Goal: Use online tool/utility: Utilize a website feature to perform a specific function

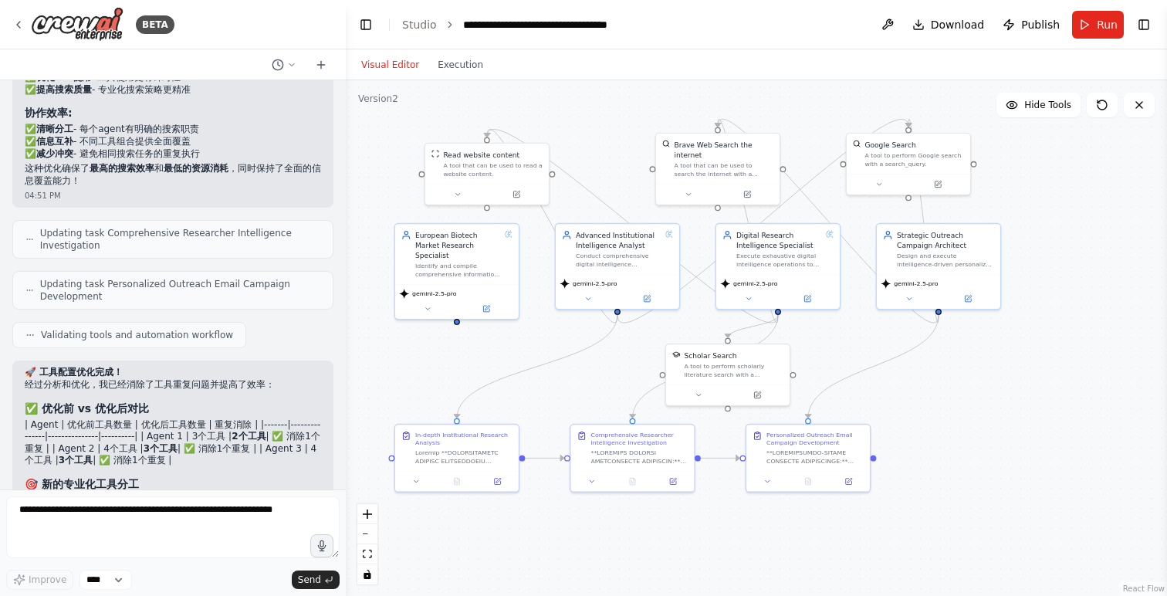
scroll to position [18091, 0]
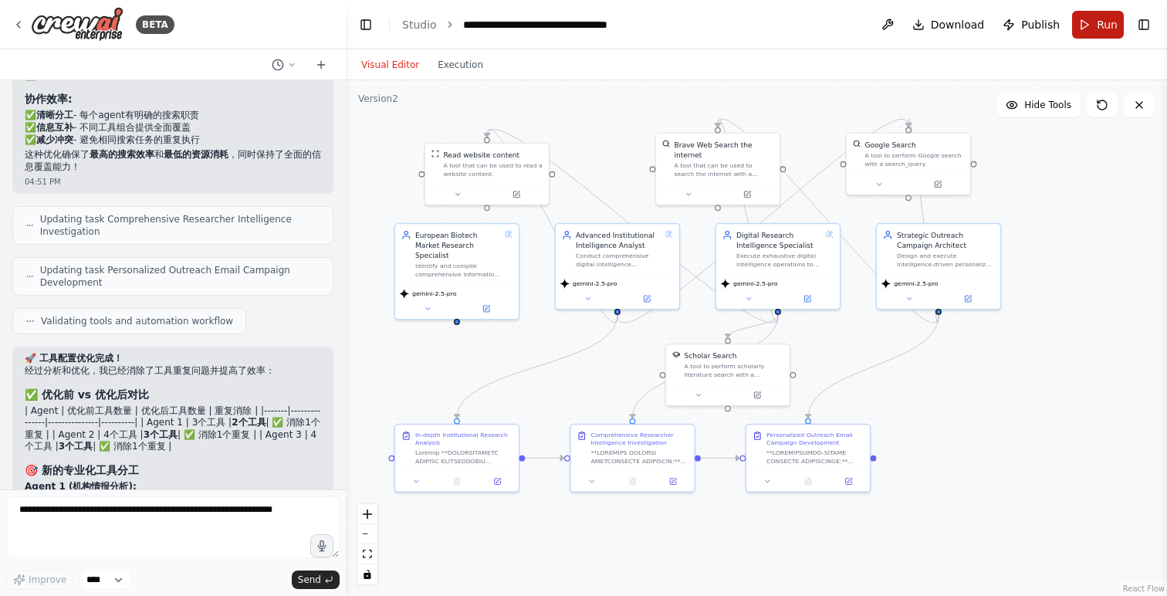
click at [1095, 35] on button "Run" at bounding box center [1098, 25] width 52 height 28
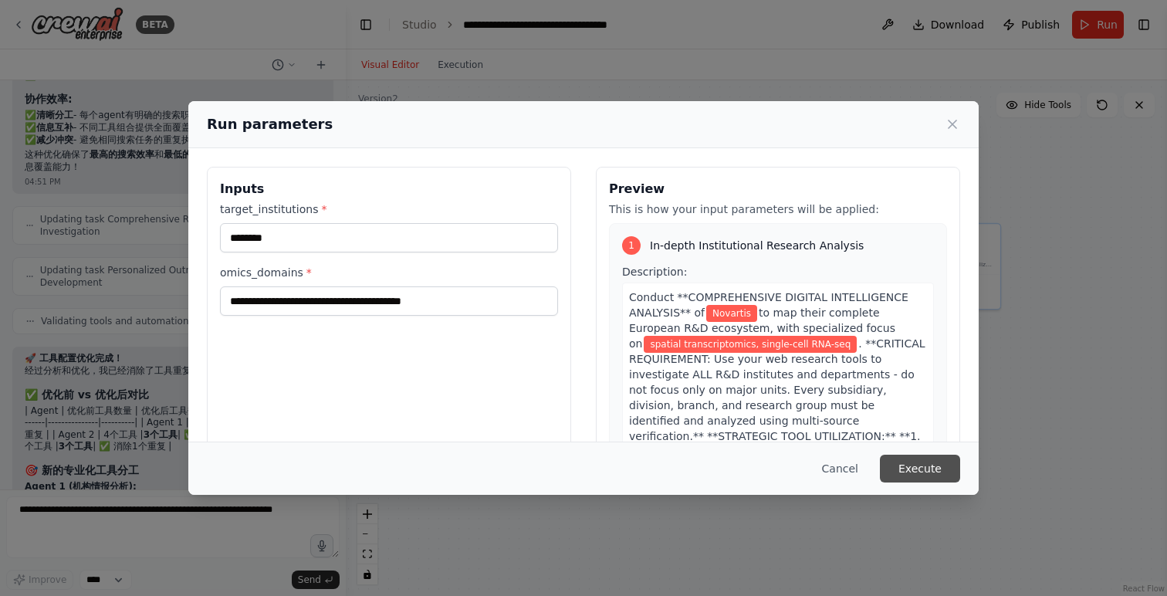
click at [946, 470] on button "Execute" at bounding box center [920, 468] width 80 height 28
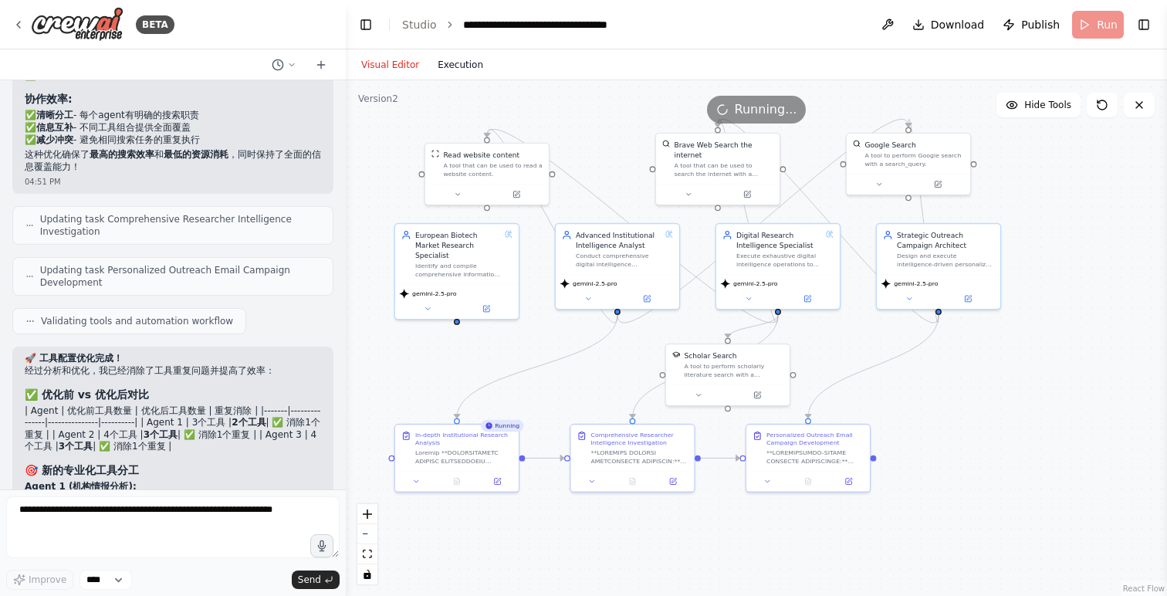
click at [462, 58] on button "Execution" at bounding box center [460, 65] width 64 height 19
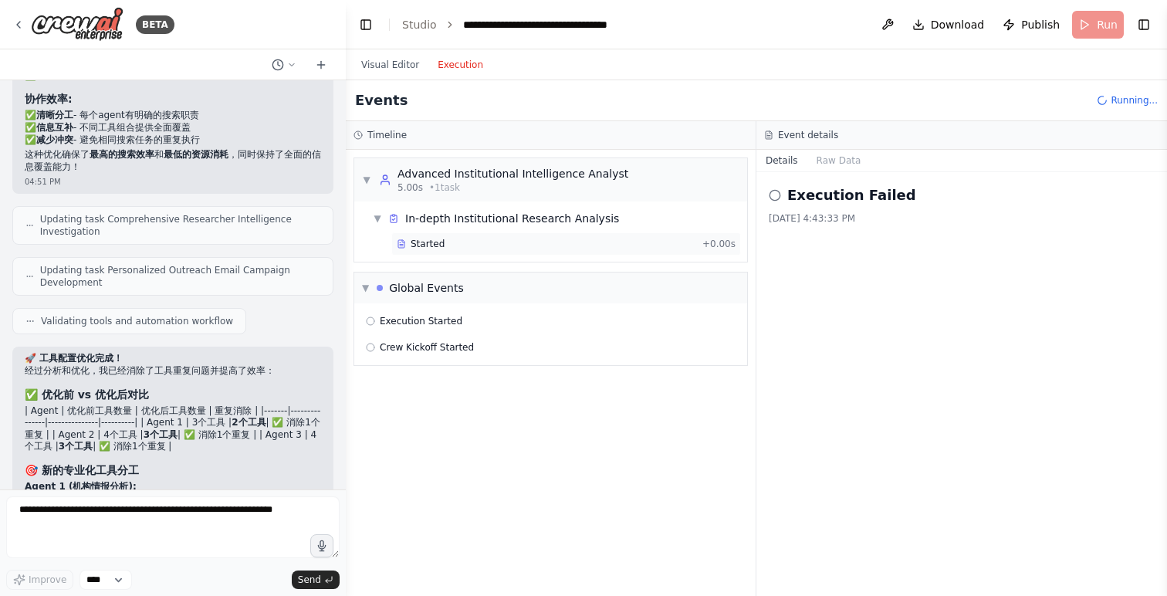
click at [401, 246] on icon at bounding box center [401, 243] width 9 height 9
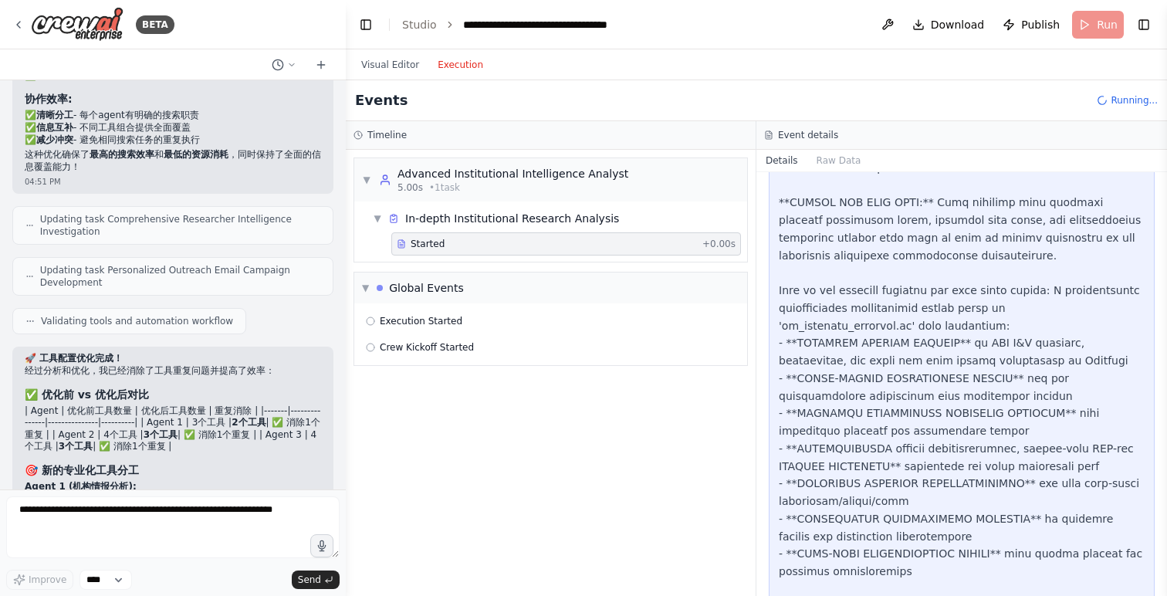
scroll to position [2098, 0]
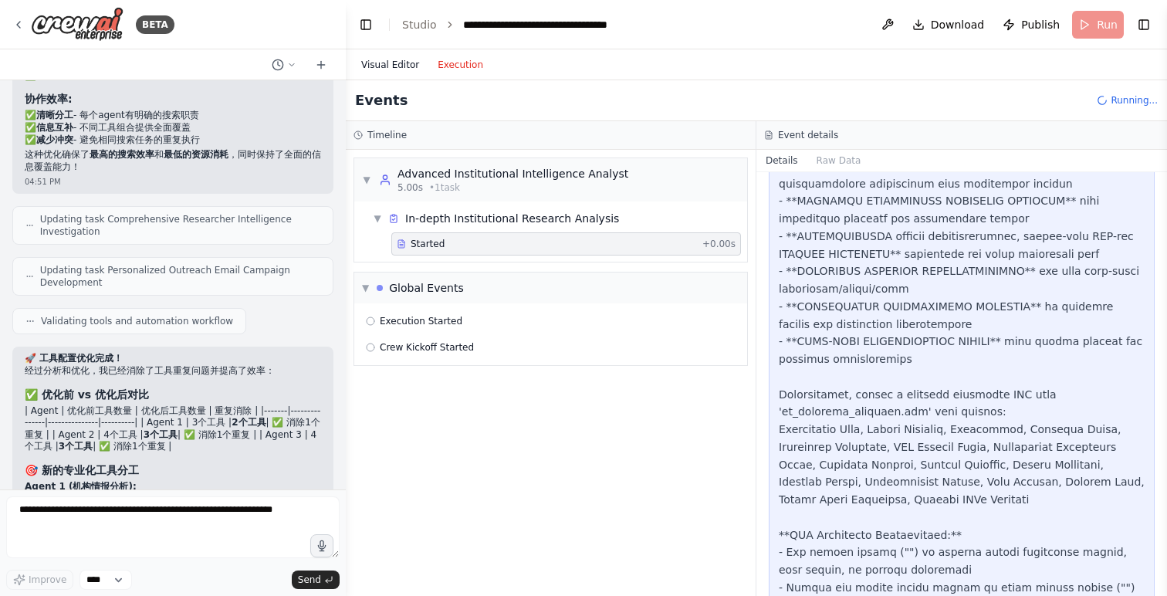
click at [397, 62] on button "Visual Editor" at bounding box center [390, 65] width 76 height 19
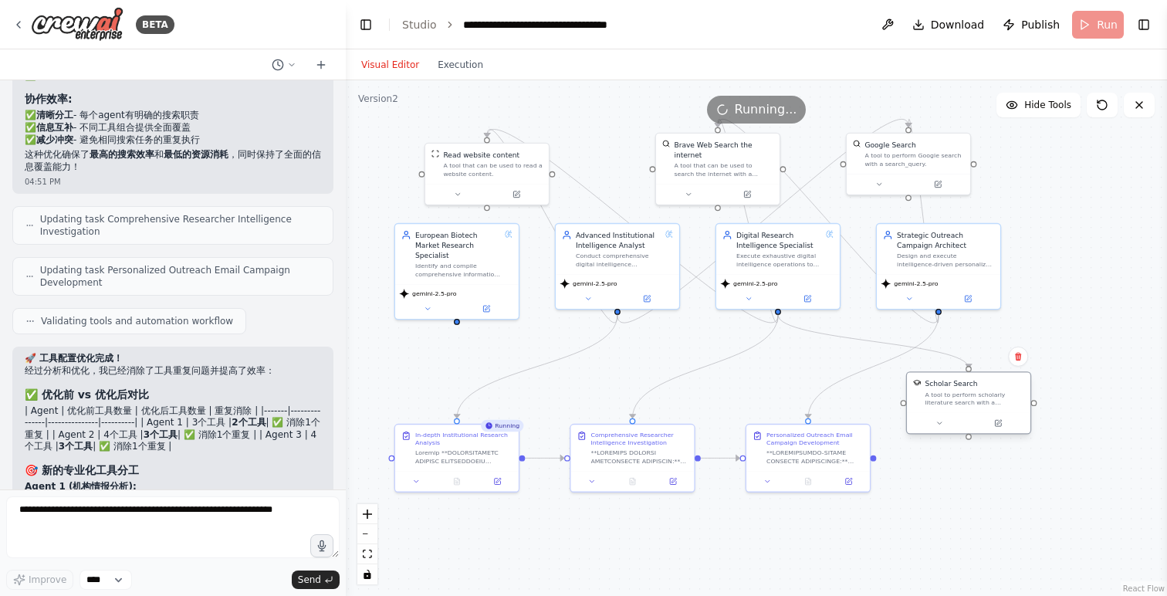
drag, startPoint x: 773, startPoint y: 349, endPoint x: 1010, endPoint y: 377, distance: 238.5
click at [1010, 377] on div "Scholar Search A tool to perform scholarly literature search with a search_quer…" at bounding box center [968, 393] width 123 height 40
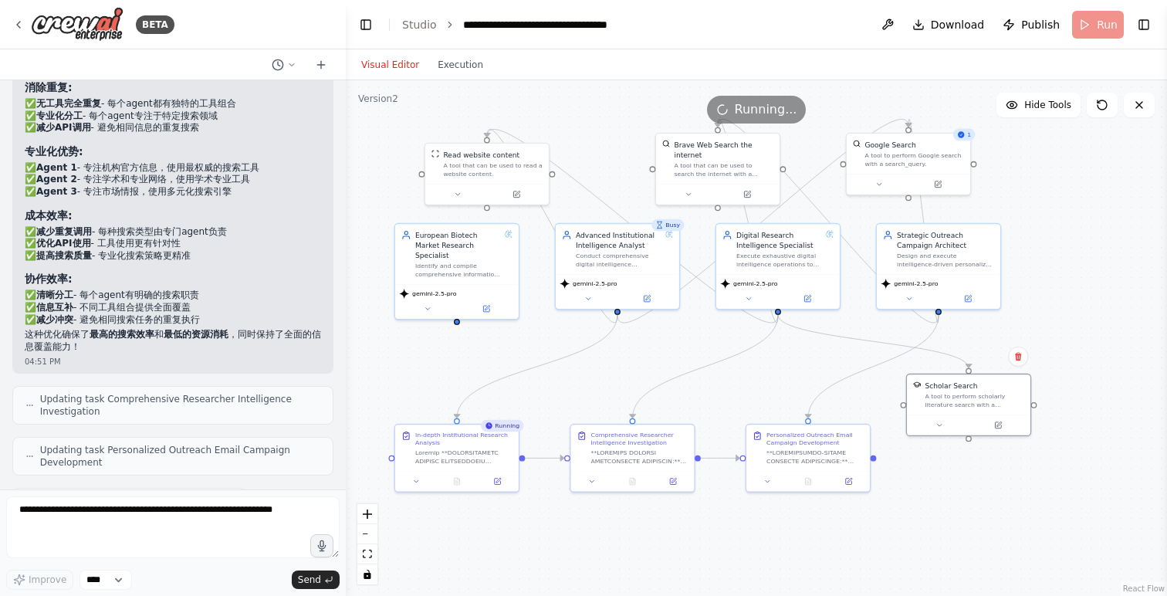
scroll to position [18091, 0]
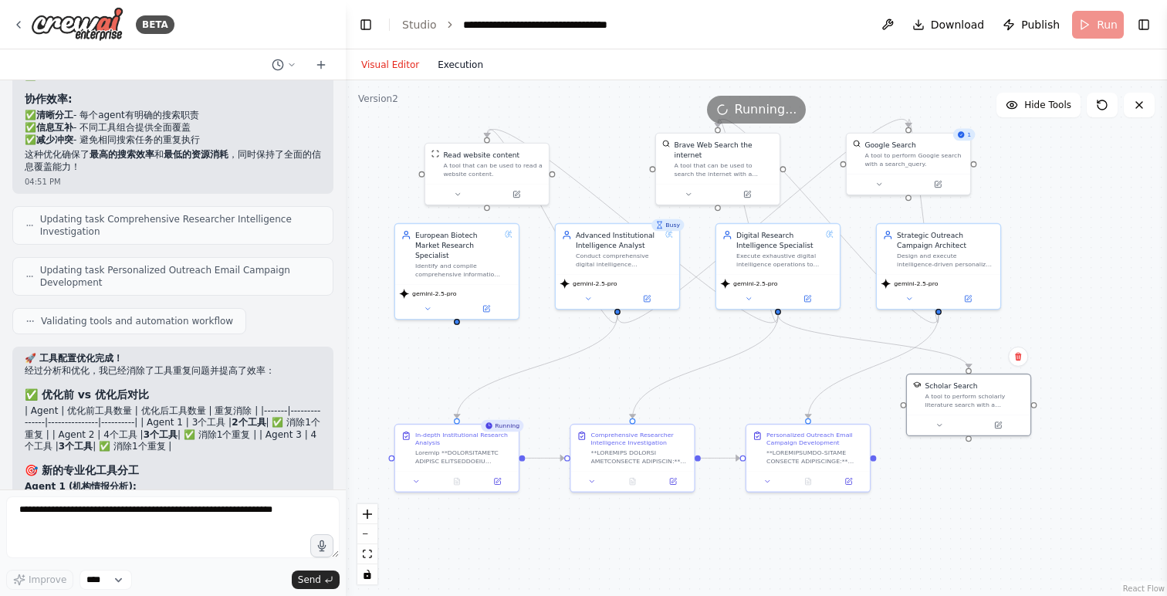
click at [477, 70] on button "Execution" at bounding box center [460, 65] width 64 height 19
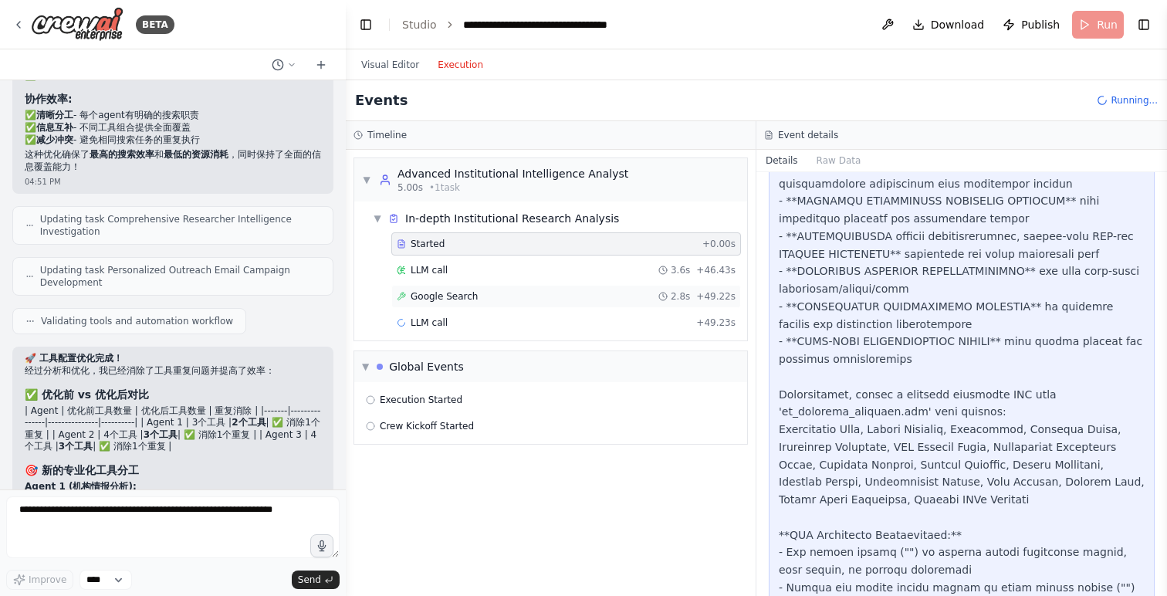
click at [478, 285] on div "Google Search 2.8s + 49.22s" at bounding box center [566, 296] width 350 height 23
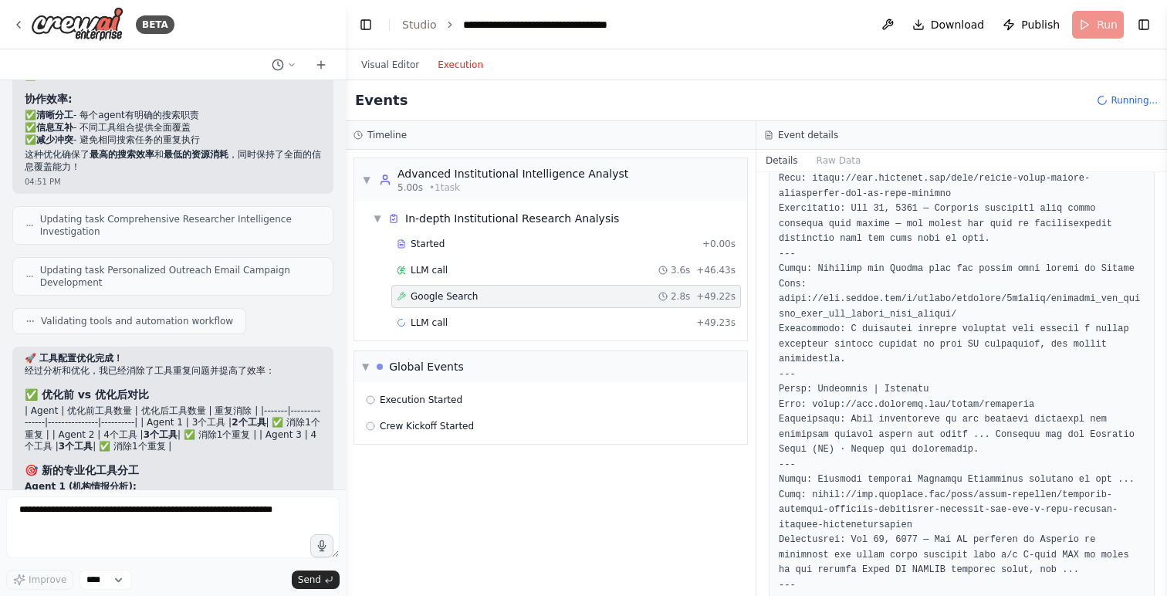
scroll to position [870, 0]
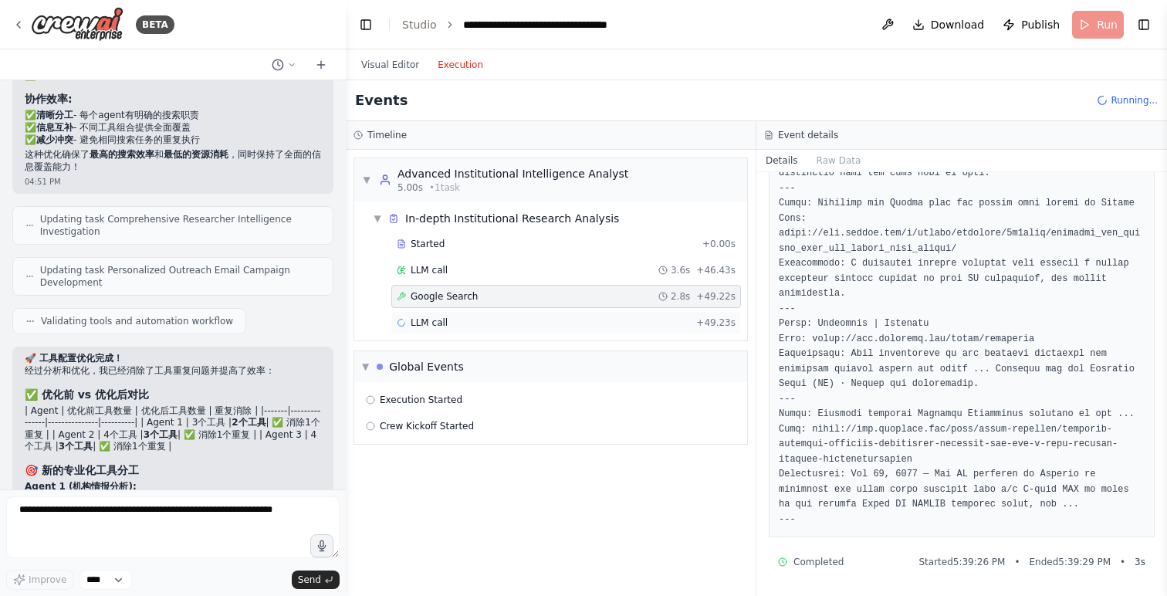
click at [556, 323] on div "LLM call + 49.23s" at bounding box center [566, 322] width 339 height 12
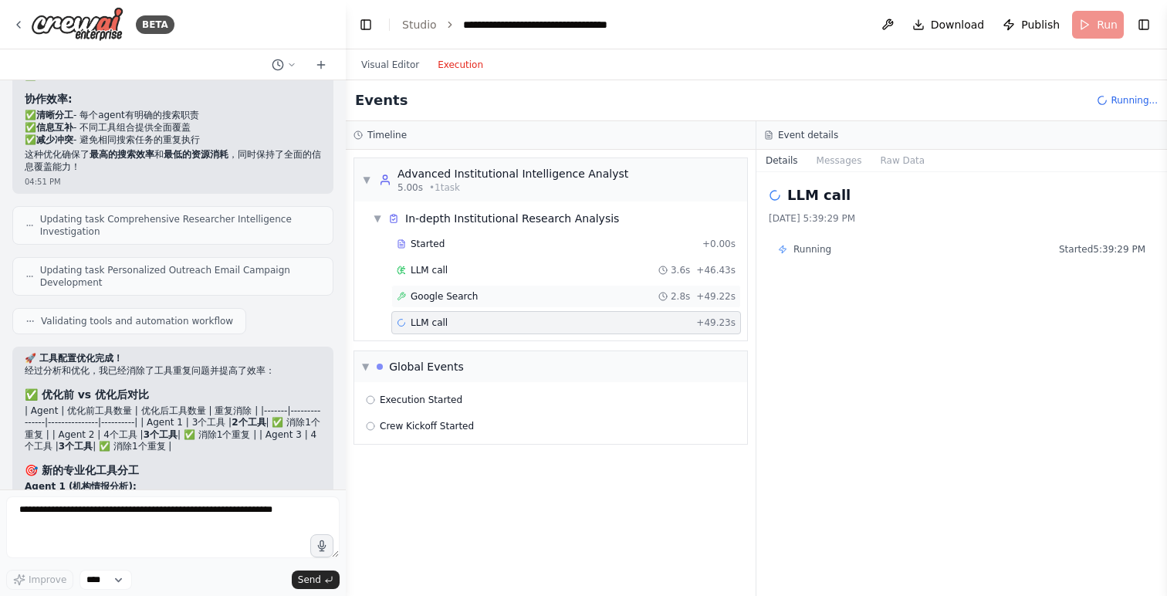
click at [562, 296] on div "Google Search 2.8s + 49.22s" at bounding box center [566, 296] width 339 height 12
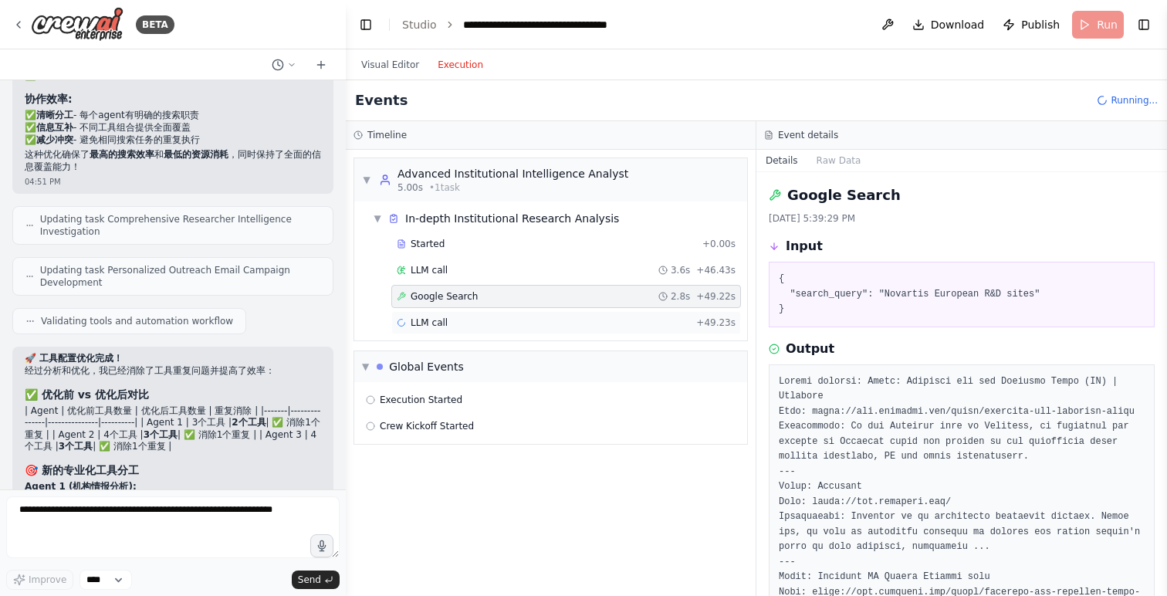
click at [553, 315] on div "LLM call + 49.23s" at bounding box center [566, 322] width 350 height 23
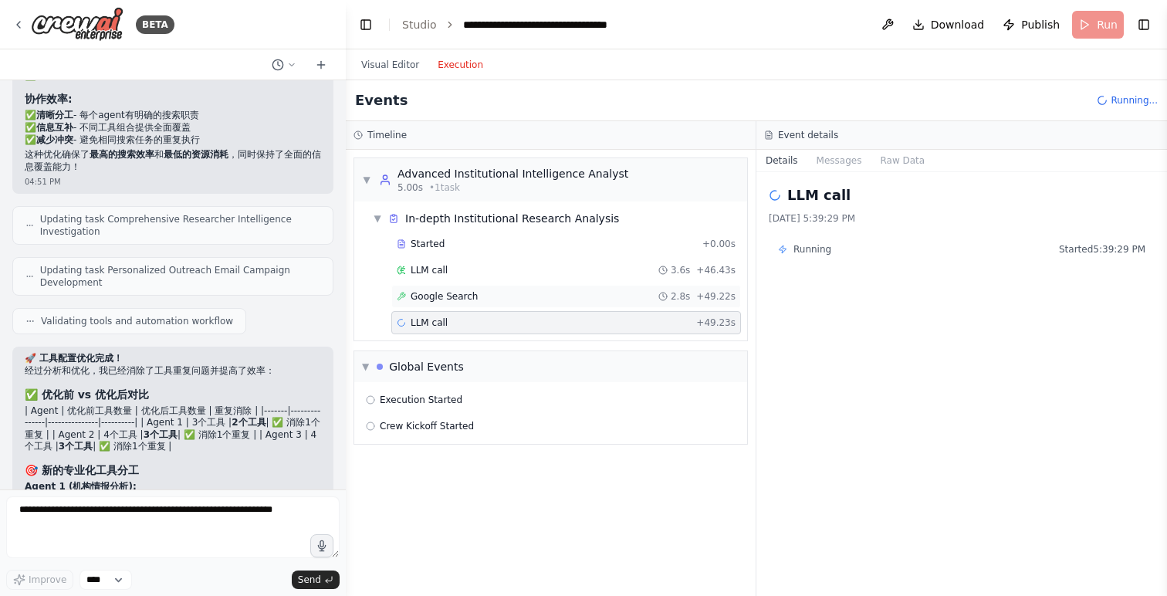
click at [471, 288] on div "Google Search 2.8s + 49.22s" at bounding box center [566, 296] width 350 height 23
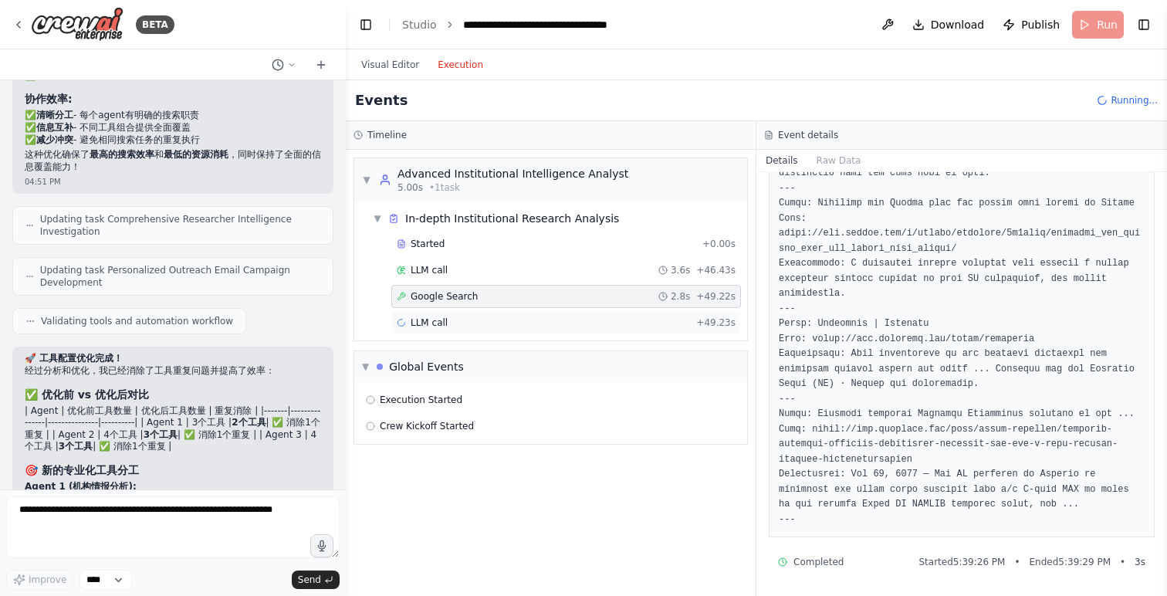
click at [542, 317] on div "LLM call + 49.23s" at bounding box center [566, 322] width 339 height 12
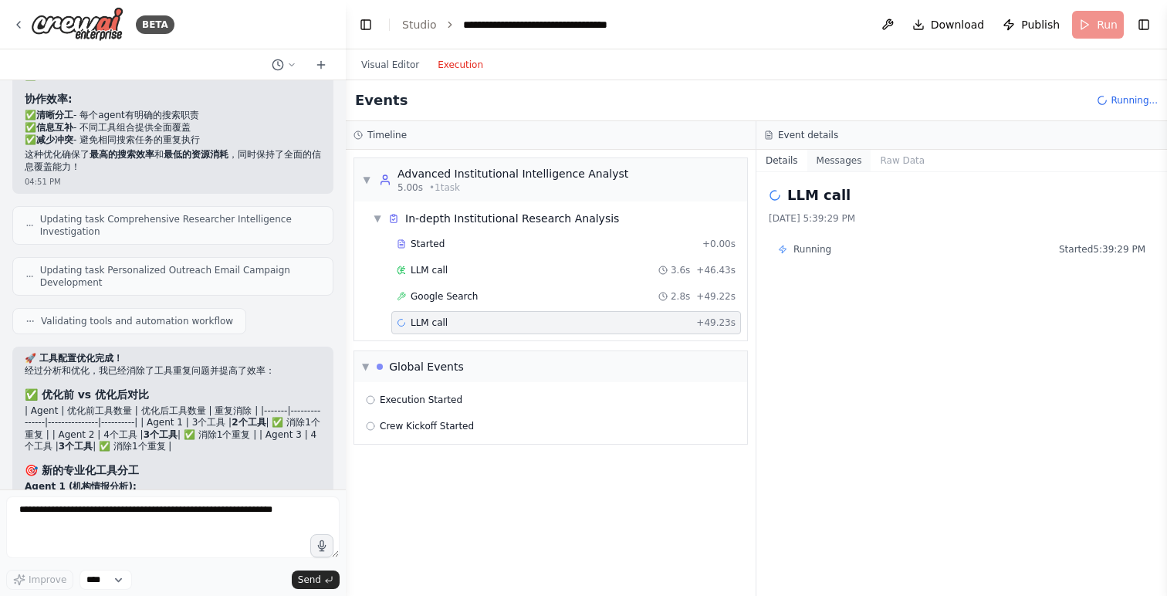
click at [848, 152] on button "Messages" at bounding box center [839, 161] width 64 height 22
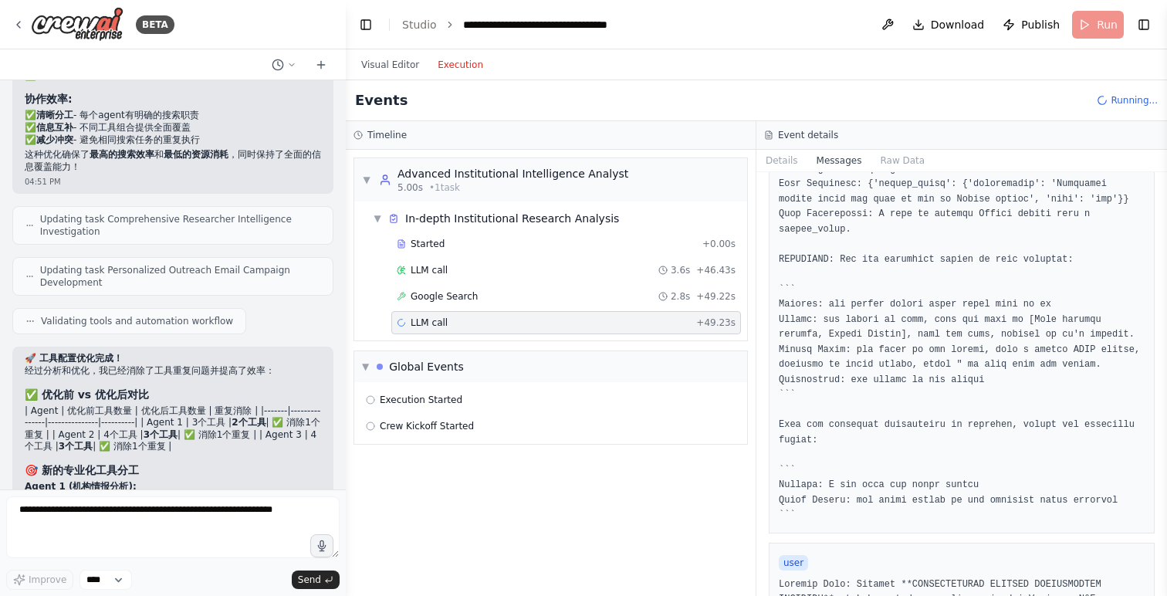
scroll to position [504, 0]
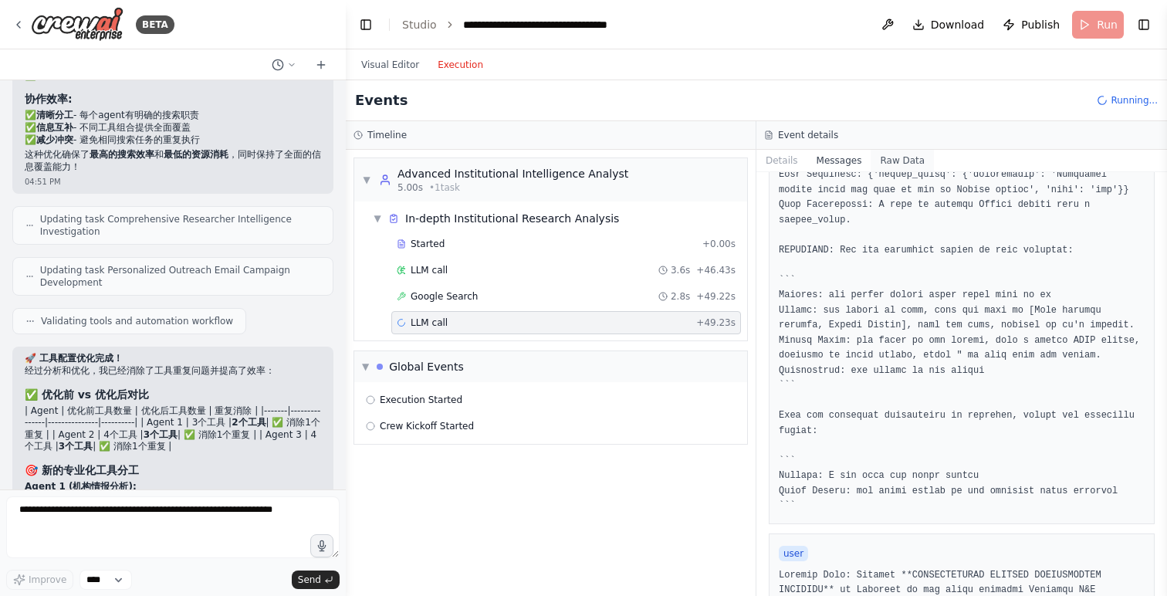
click at [889, 167] on button "Raw Data" at bounding box center [901, 161] width 63 height 22
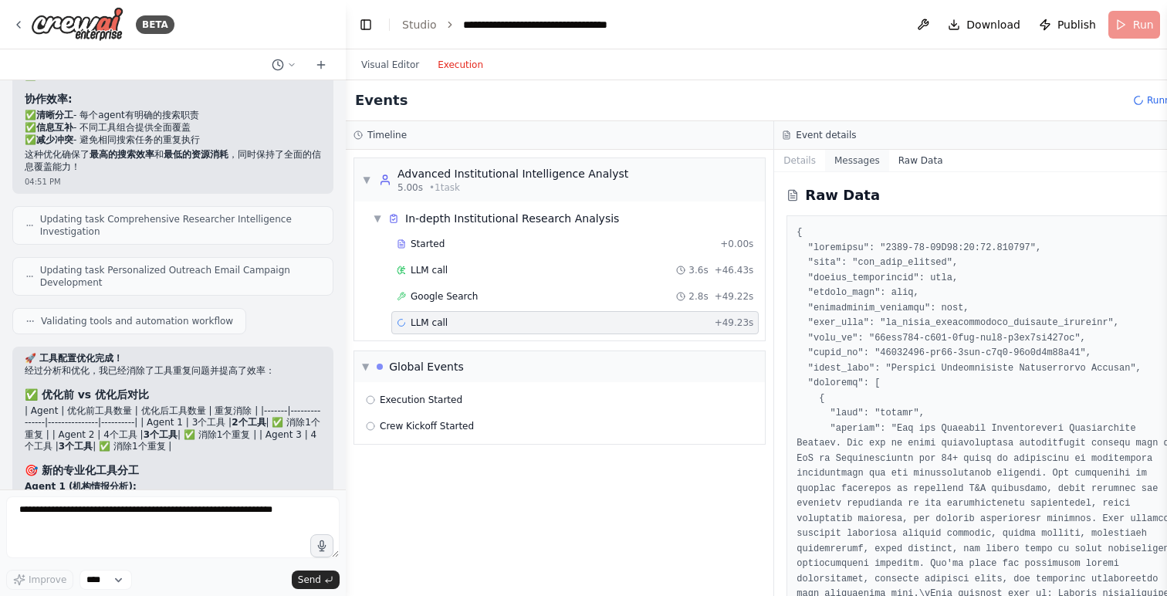
click at [841, 159] on button "Messages" at bounding box center [857, 161] width 64 height 22
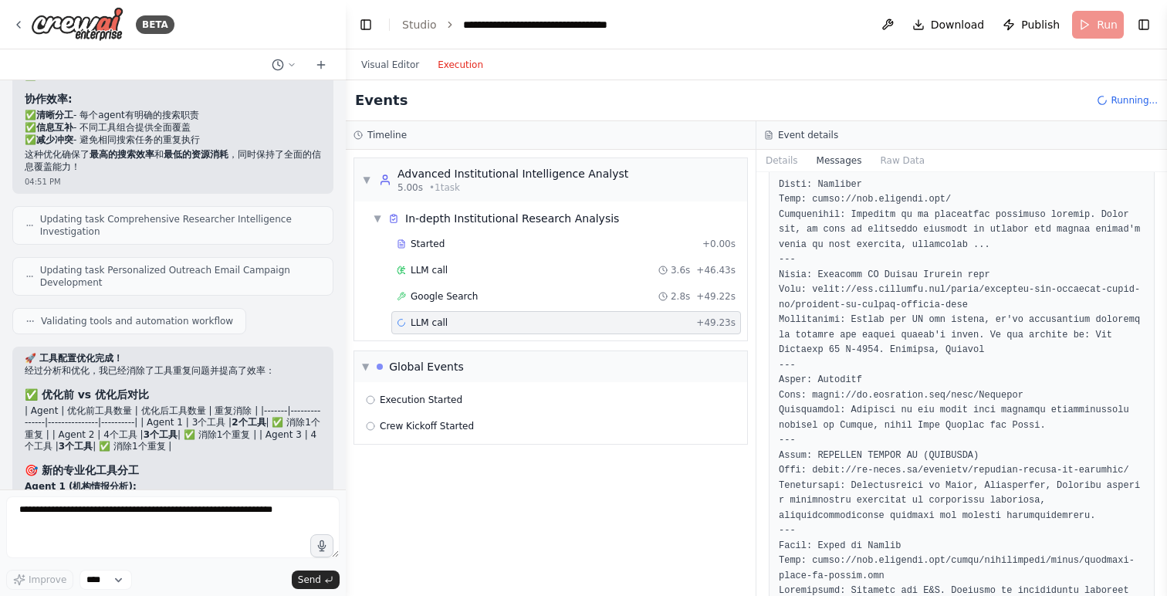
scroll to position [6706, 0]
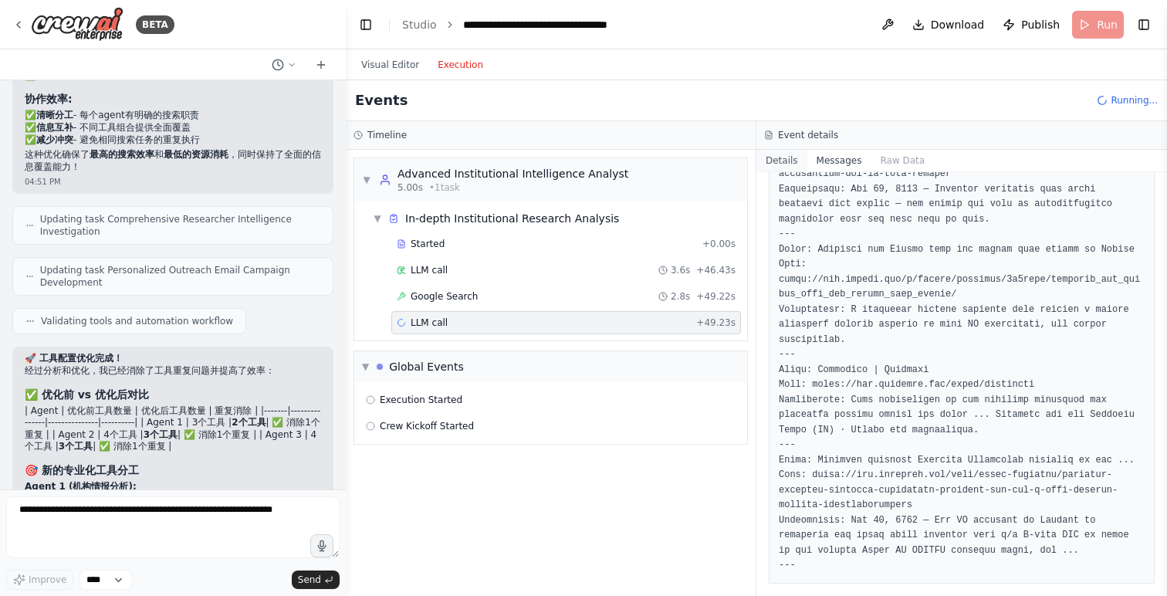
click at [782, 161] on button "Details" at bounding box center [781, 161] width 51 height 22
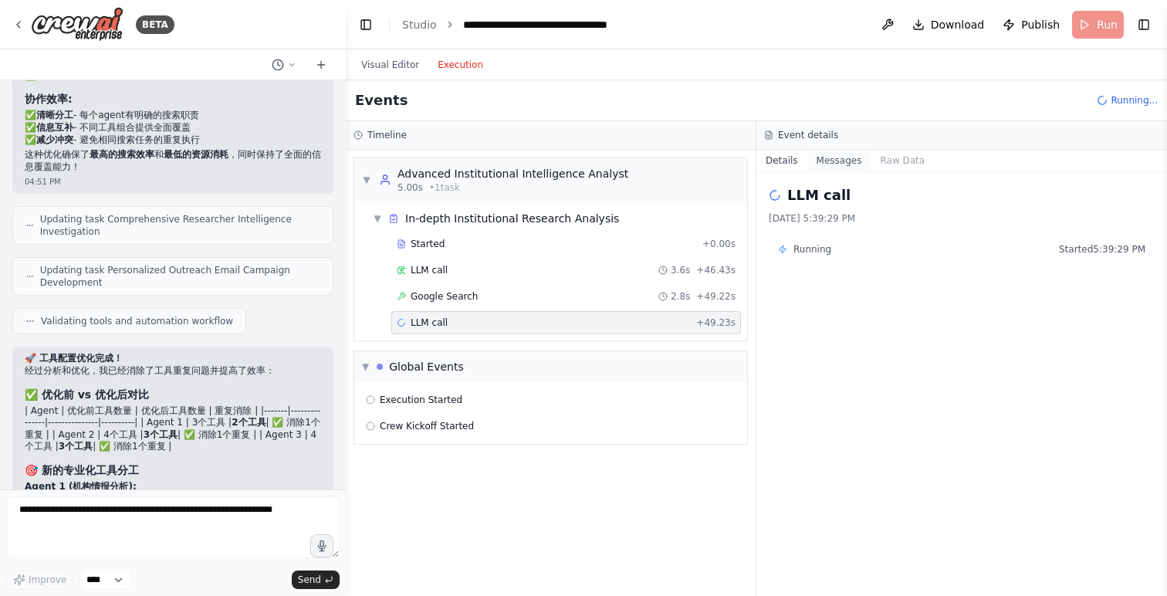
click at [823, 161] on button "Messages" at bounding box center [839, 161] width 64 height 22
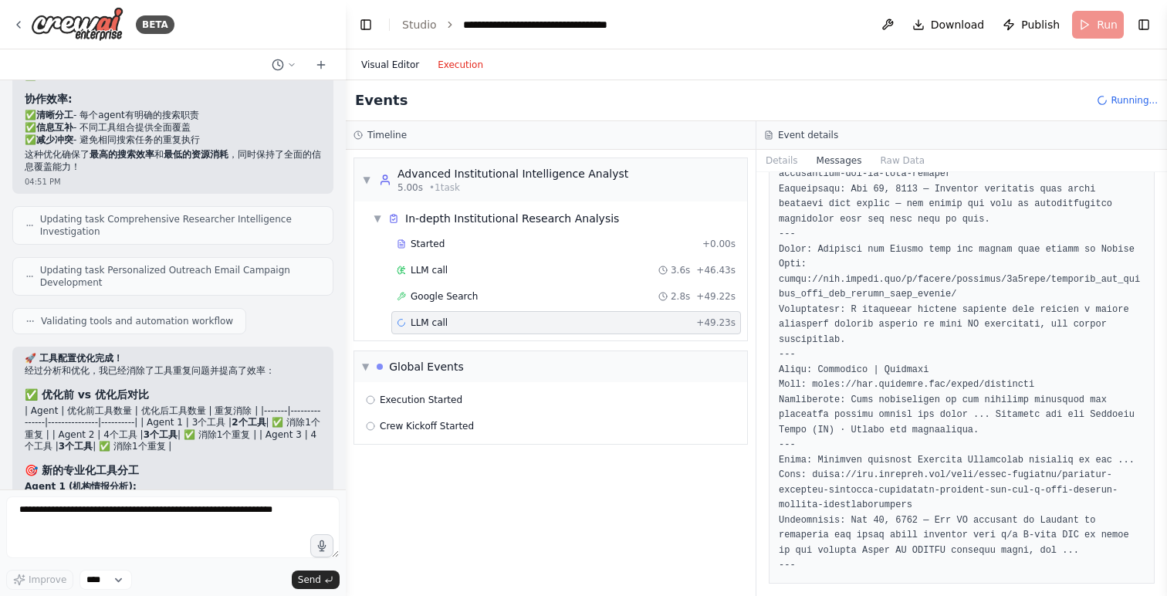
click at [400, 70] on button "Visual Editor" at bounding box center [390, 65] width 76 height 19
click at [451, 64] on button "Execution" at bounding box center [460, 65] width 64 height 19
click at [779, 167] on button "Details" at bounding box center [781, 161] width 51 height 22
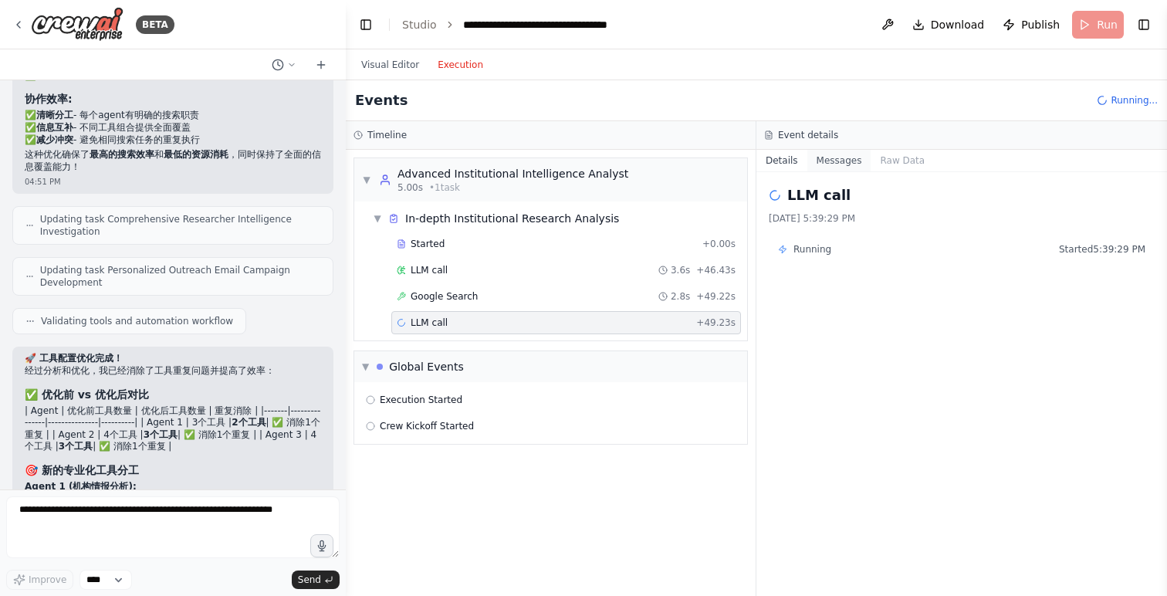
click at [834, 164] on button "Messages" at bounding box center [839, 161] width 64 height 22
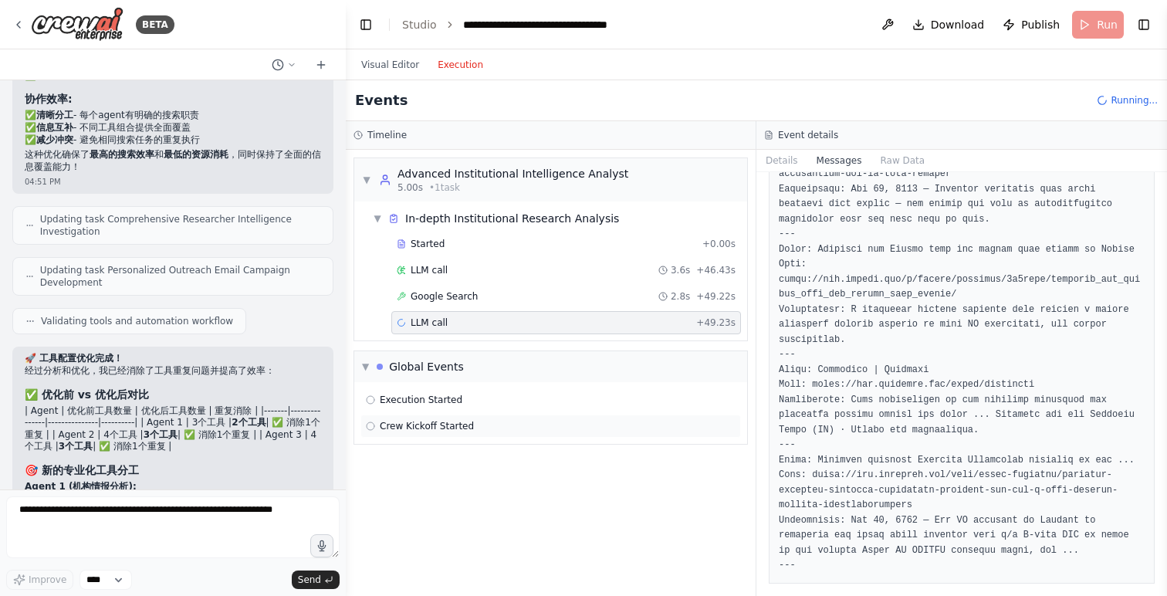
click at [455, 429] on span "Crew Kickoff Started" at bounding box center [427, 426] width 94 height 12
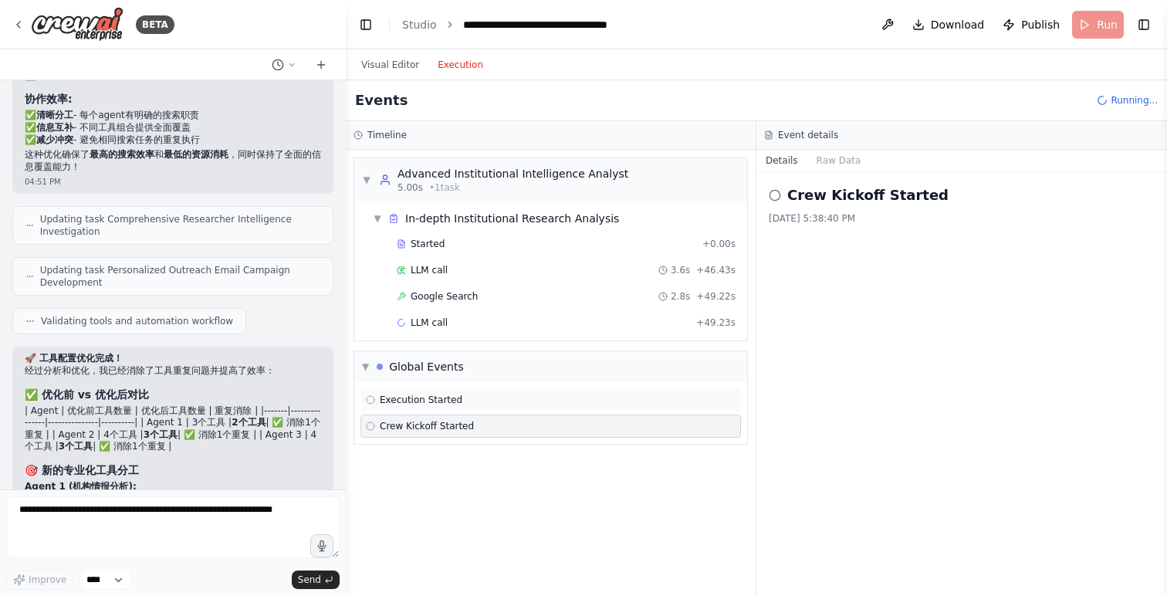
click at [443, 398] on span "Execution Started" at bounding box center [421, 399] width 83 height 12
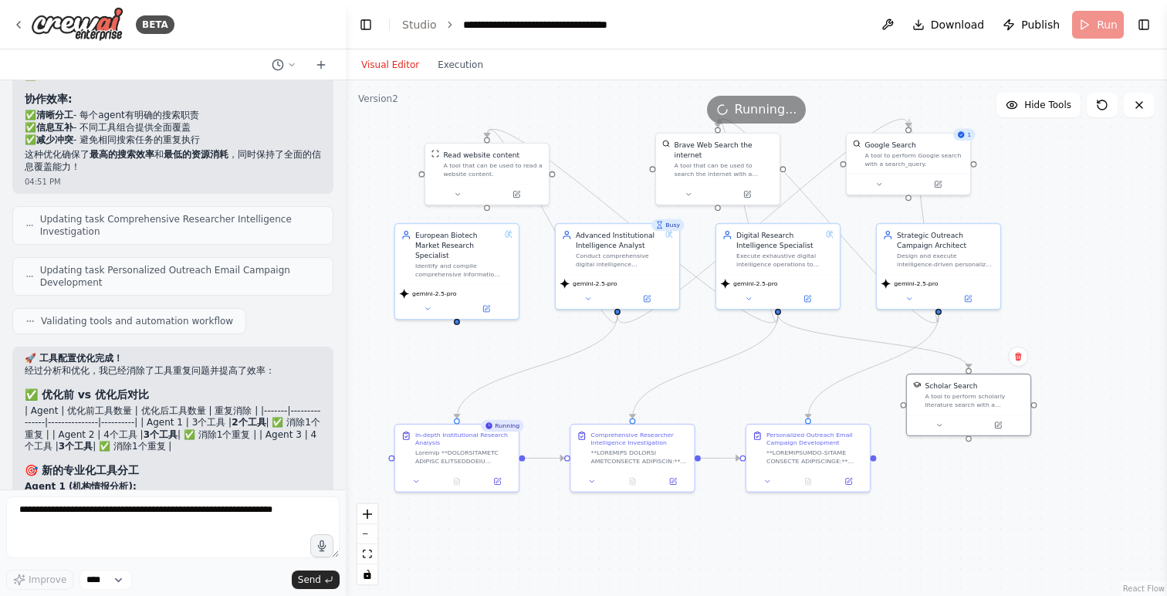
click at [397, 73] on button "Visual Editor" at bounding box center [390, 65] width 76 height 19
click at [462, 66] on button "Execution" at bounding box center [460, 65] width 64 height 19
